Goal: Check status: Check status

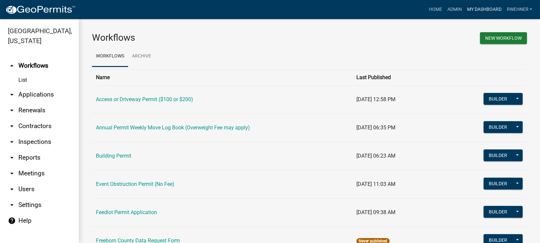
click at [474, 8] on link "My Dashboard" at bounding box center [484, 9] width 40 height 12
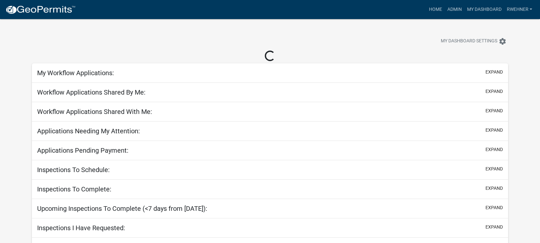
select select "2: 50"
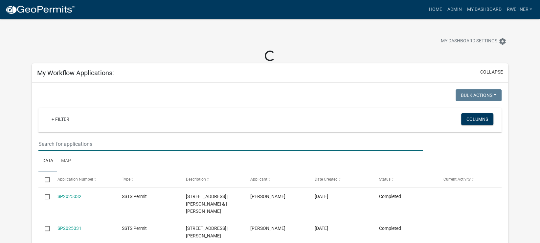
click at [126, 144] on input "text" at bounding box center [230, 143] width 384 height 13
type input "10618"
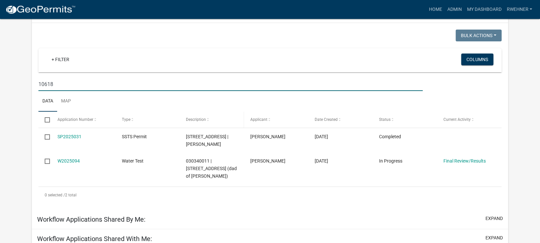
scroll to position [69, 0]
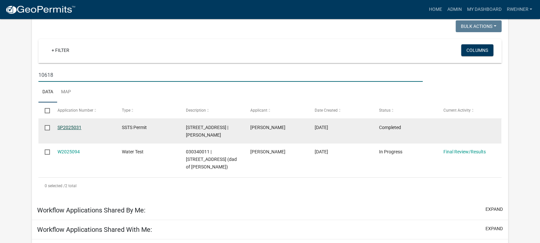
click at [69, 128] on link "SP2025031" at bounding box center [69, 127] width 24 height 5
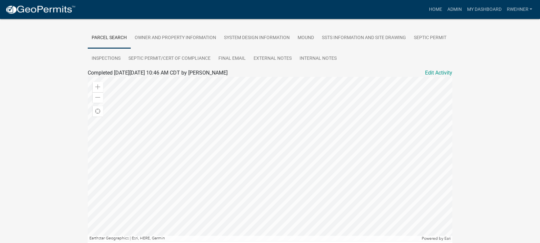
scroll to position [103, 0]
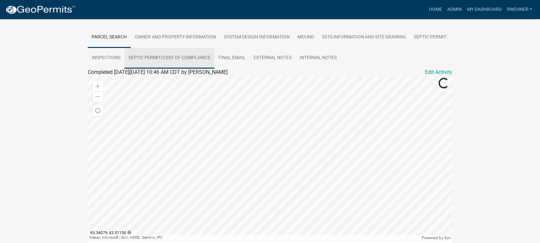
click at [181, 56] on link "Septic Permit/Cert of Compliance" at bounding box center [169, 58] width 90 height 21
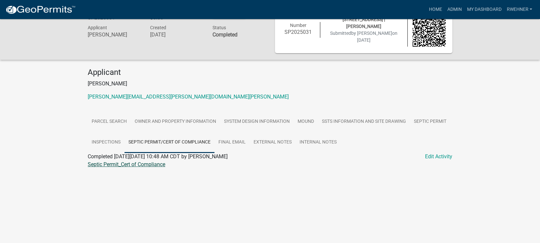
click at [146, 165] on link "Septic Permit_Cert of Compliance" at bounding box center [126, 164] width 77 height 6
click at [482, 11] on link "My Dashboard" at bounding box center [484, 9] width 40 height 12
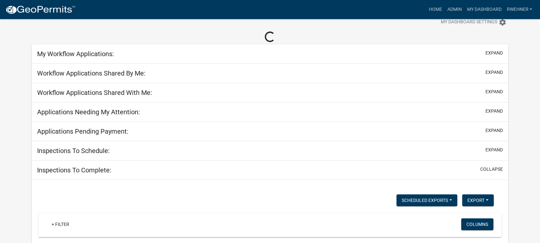
select select "2: 50"
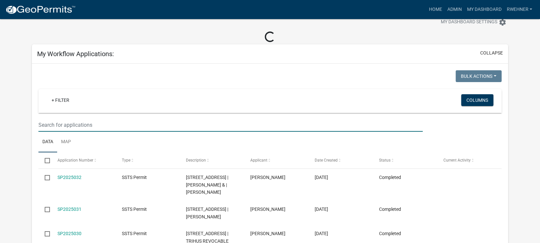
click at [108, 126] on input "text" at bounding box center [230, 124] width 384 height 13
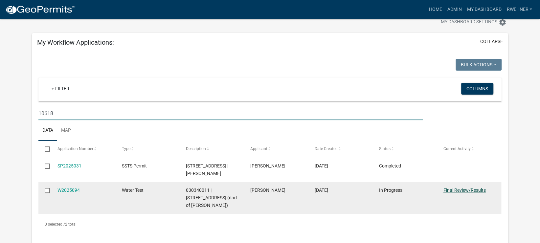
type input "10618"
click at [475, 189] on link "Final Review/Results" at bounding box center [464, 189] width 42 height 5
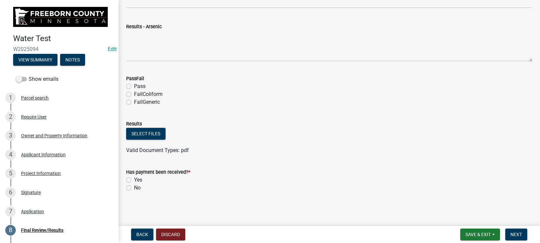
scroll to position [69, 0]
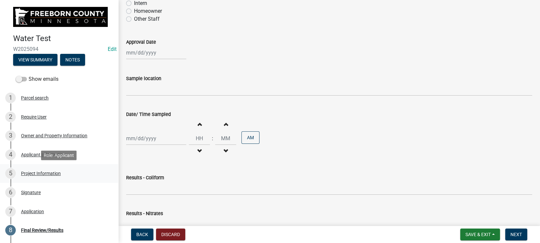
click at [39, 174] on div "Project Information" at bounding box center [41, 173] width 40 height 5
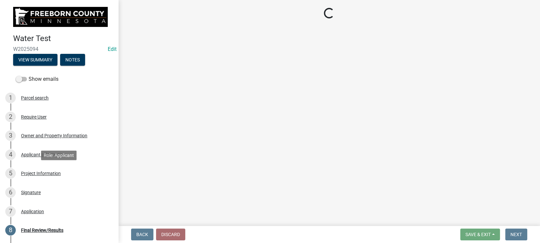
scroll to position [0, 0]
select select "9f3abf1d-a7be-4a09-95f8-2d2f8f2d1057"
select select "4d7cd8c3-d58f-42af-93eb-f10333895f45"
select select "fe422218-9806-468e-8db2-e60c8e636a12"
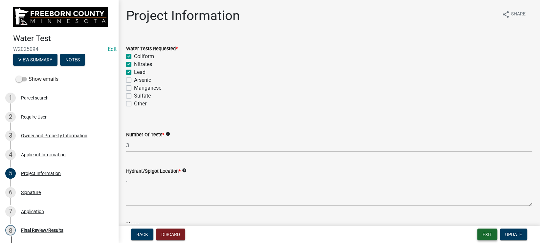
click at [481, 230] on button "Exit" at bounding box center [487, 234] width 20 height 12
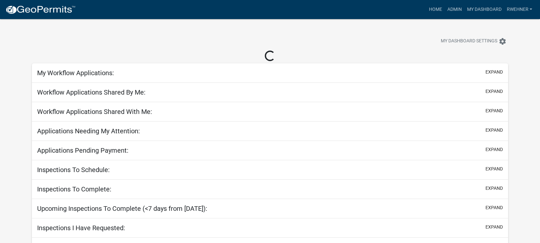
select select "2: 50"
